Goal: Connect with others: Connect with others

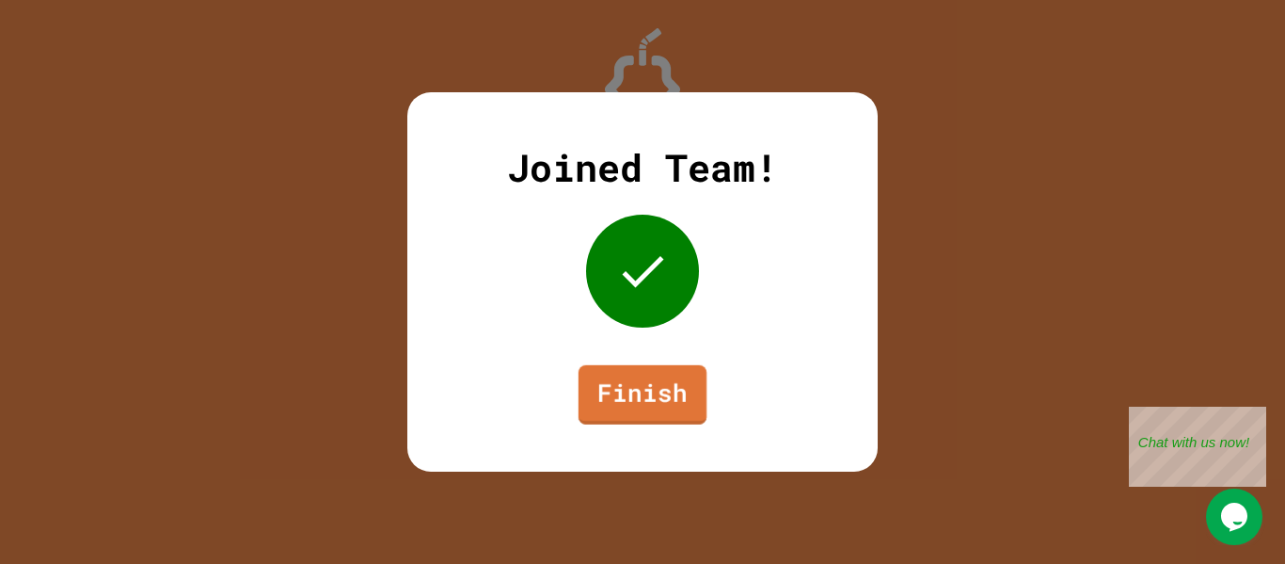
click at [660, 423] on div "Joined Team! Finish" at bounding box center [642, 281] width 470 height 379
click at [617, 419] on link "Finish" at bounding box center [642, 394] width 129 height 60
